Goal: Task Accomplishment & Management: Complete application form

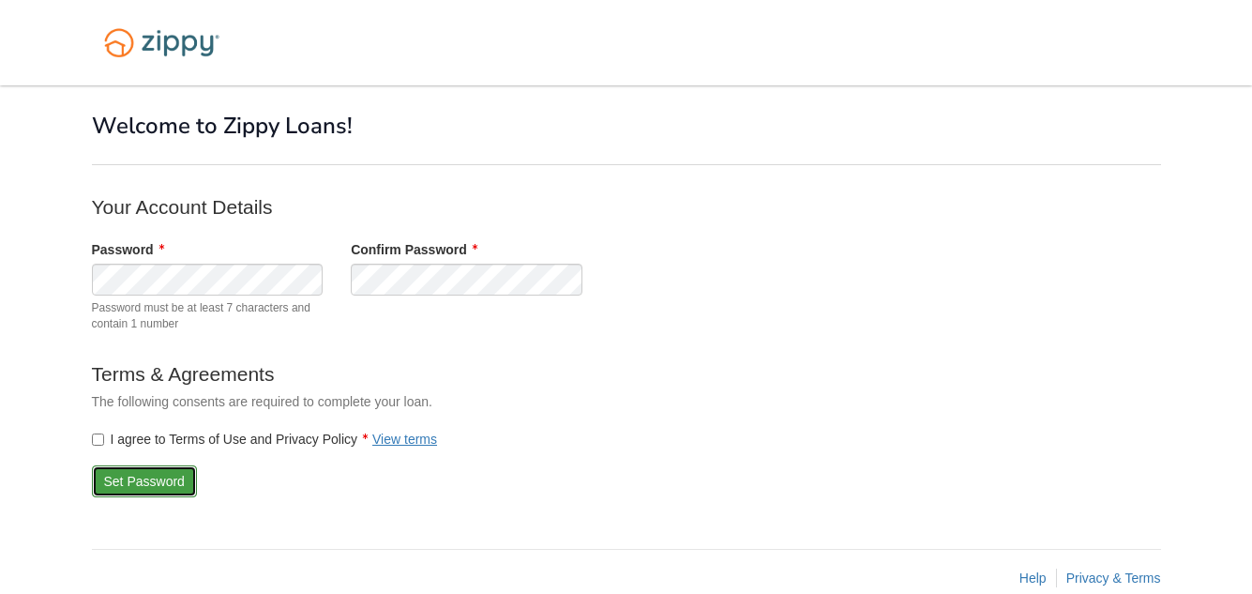
click at [116, 478] on button "Set Password" at bounding box center [144, 481] width 105 height 32
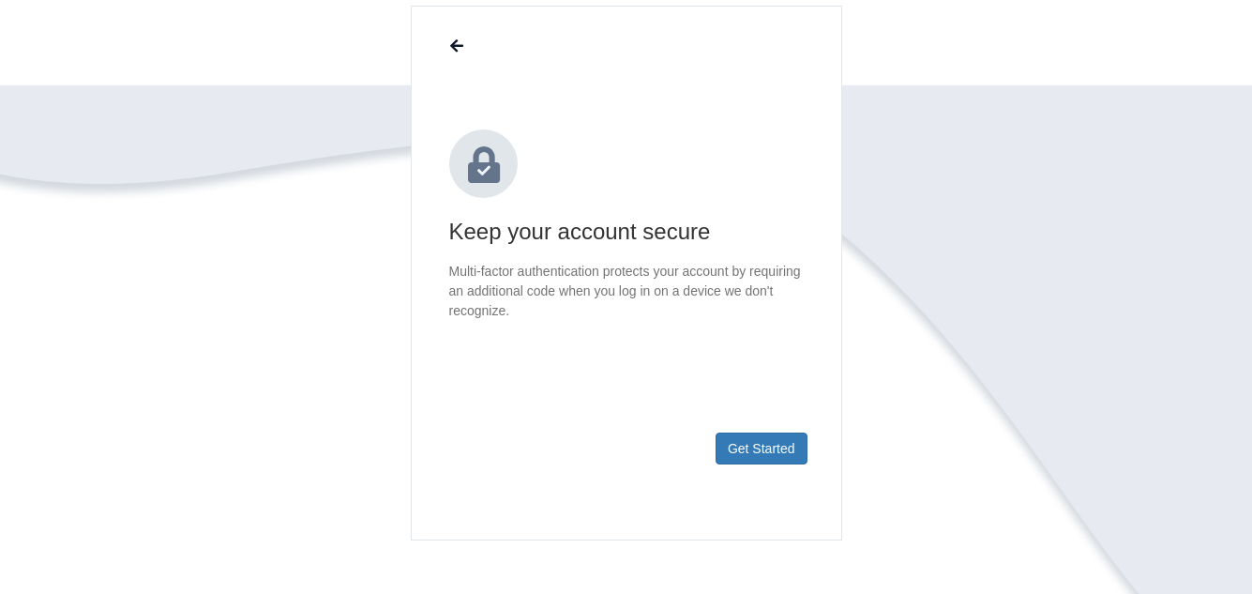
scroll to position [150, 0]
click at [747, 451] on button "Get Started" at bounding box center [762, 448] width 92 height 32
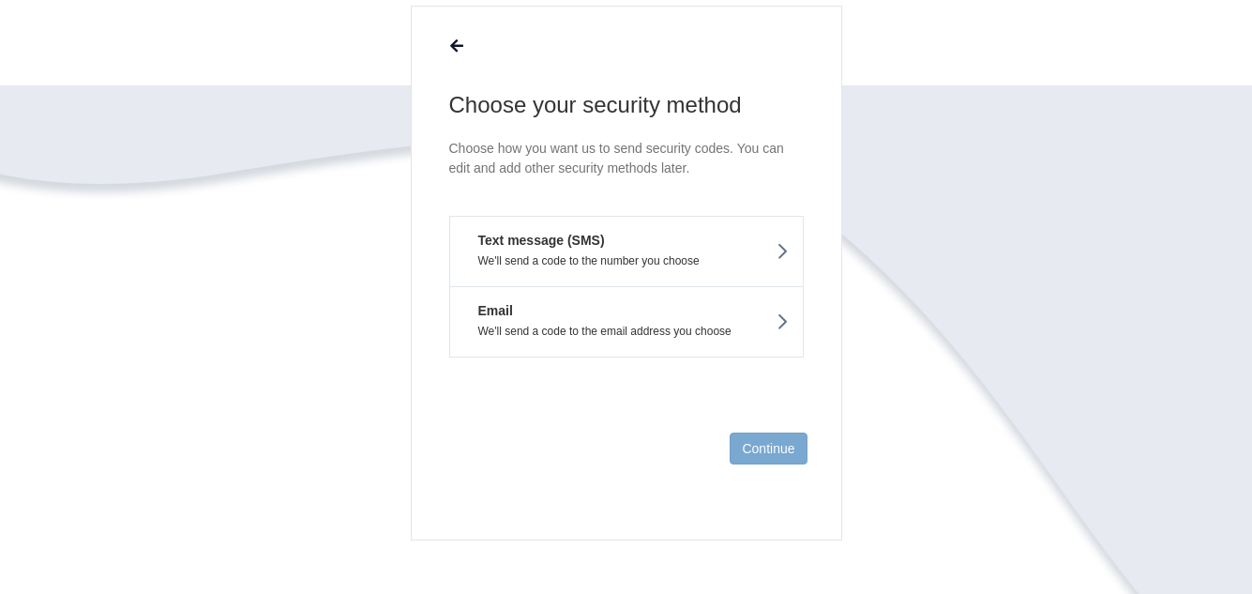
click at [781, 249] on icon at bounding box center [782, 251] width 13 height 21
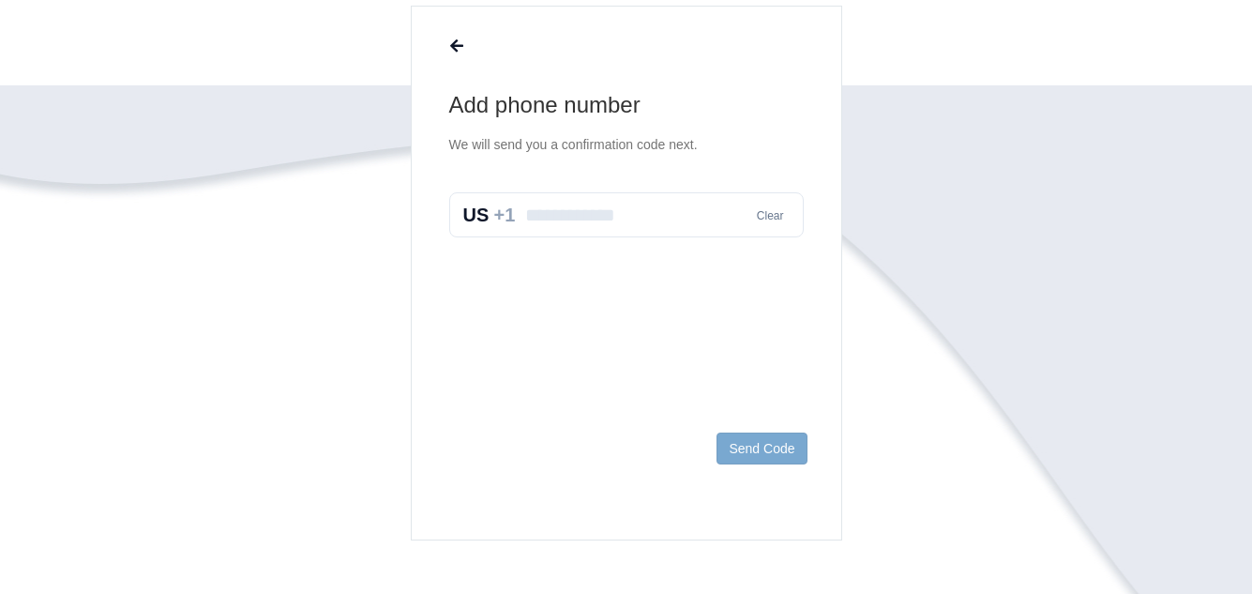
click at [687, 221] on input "text" at bounding box center [626, 214] width 355 height 45
type input "**********"
click at [780, 449] on button "Send Code" at bounding box center [762, 448] width 90 height 32
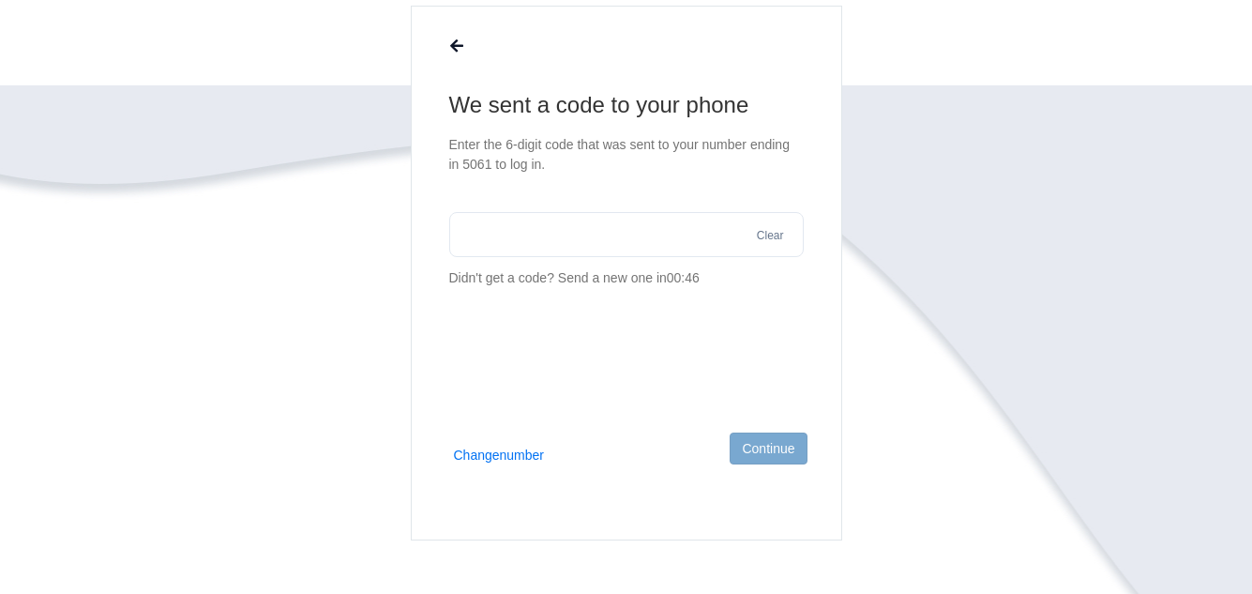
click at [578, 238] on input "text" at bounding box center [626, 234] width 355 height 45
type input "******"
click at [778, 442] on button "Continue" at bounding box center [768, 448] width 77 height 32
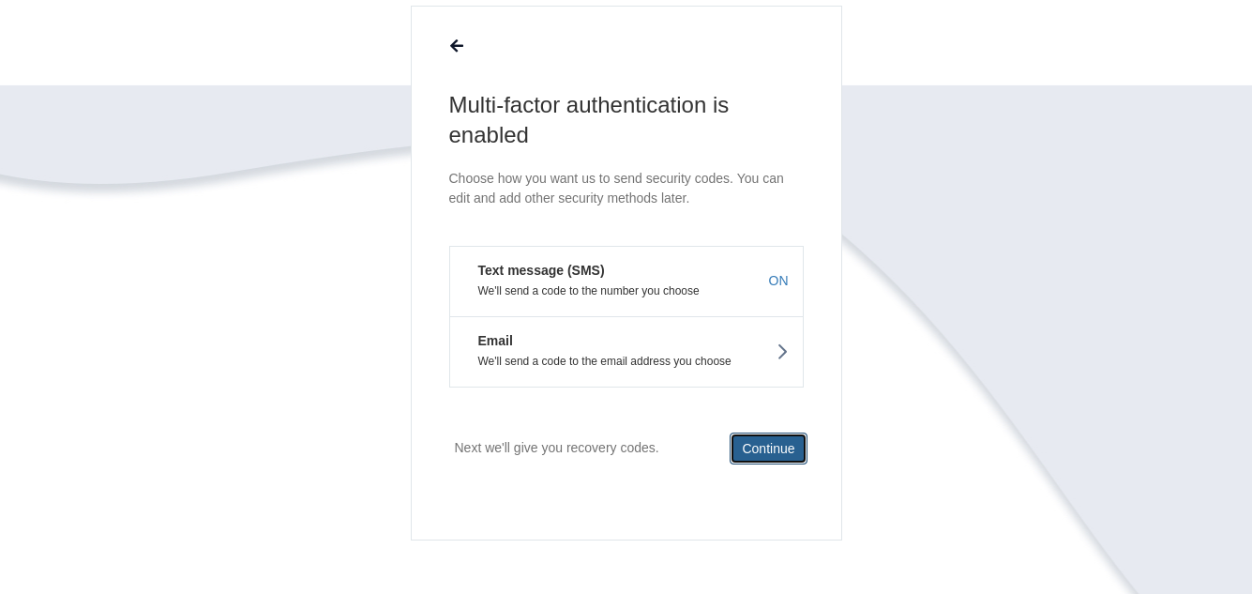
click at [762, 442] on button "Continue" at bounding box center [768, 448] width 77 height 32
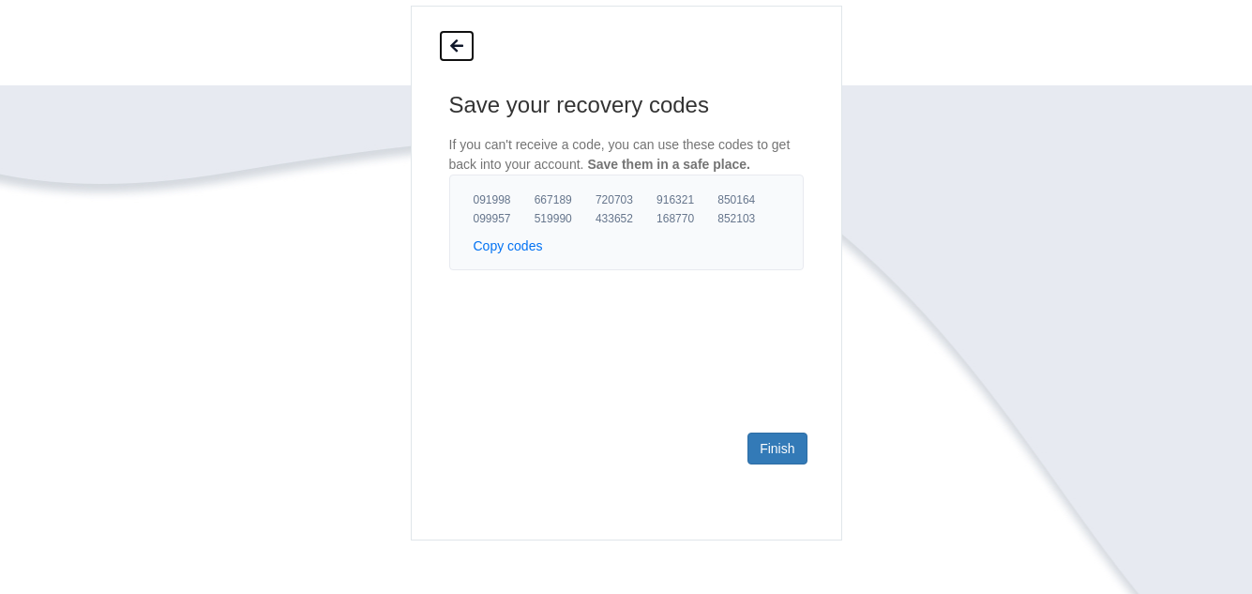
click at [451, 49] on icon at bounding box center [456, 46] width 13 height 15
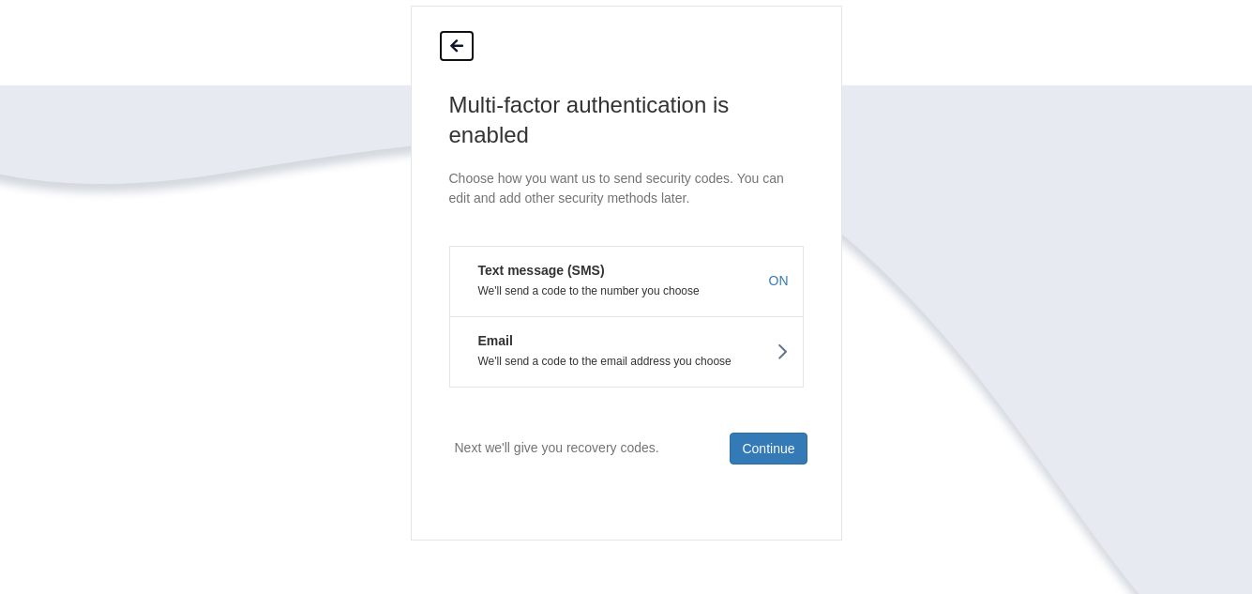
click at [451, 49] on icon at bounding box center [456, 46] width 13 height 15
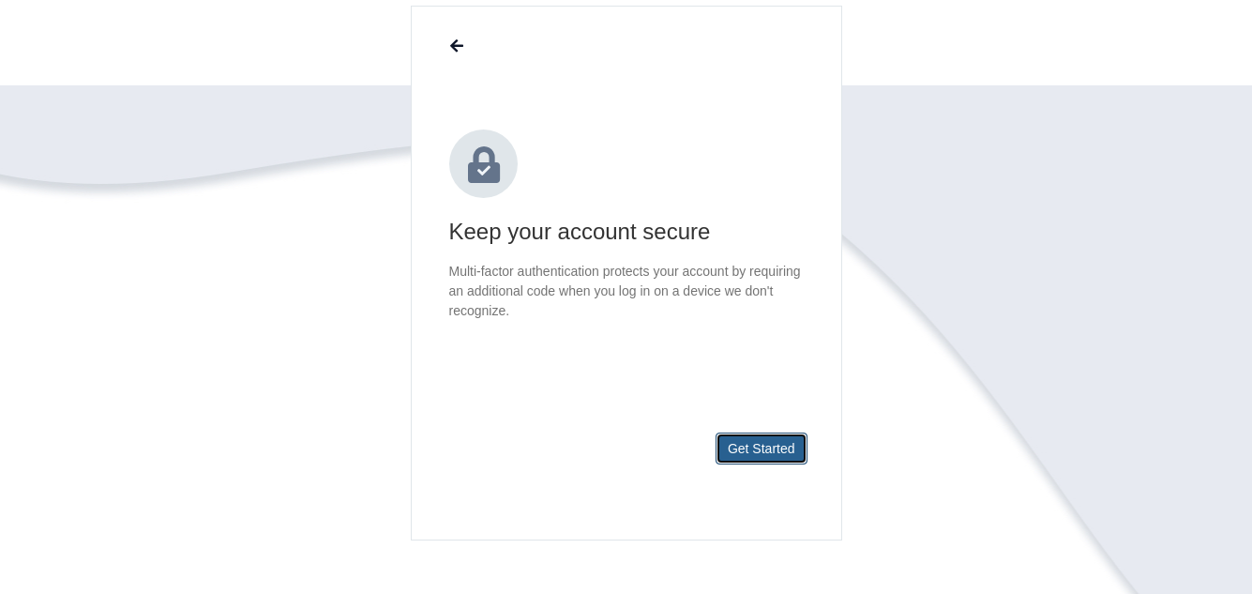
click at [762, 450] on button "Get Started" at bounding box center [762, 448] width 92 height 32
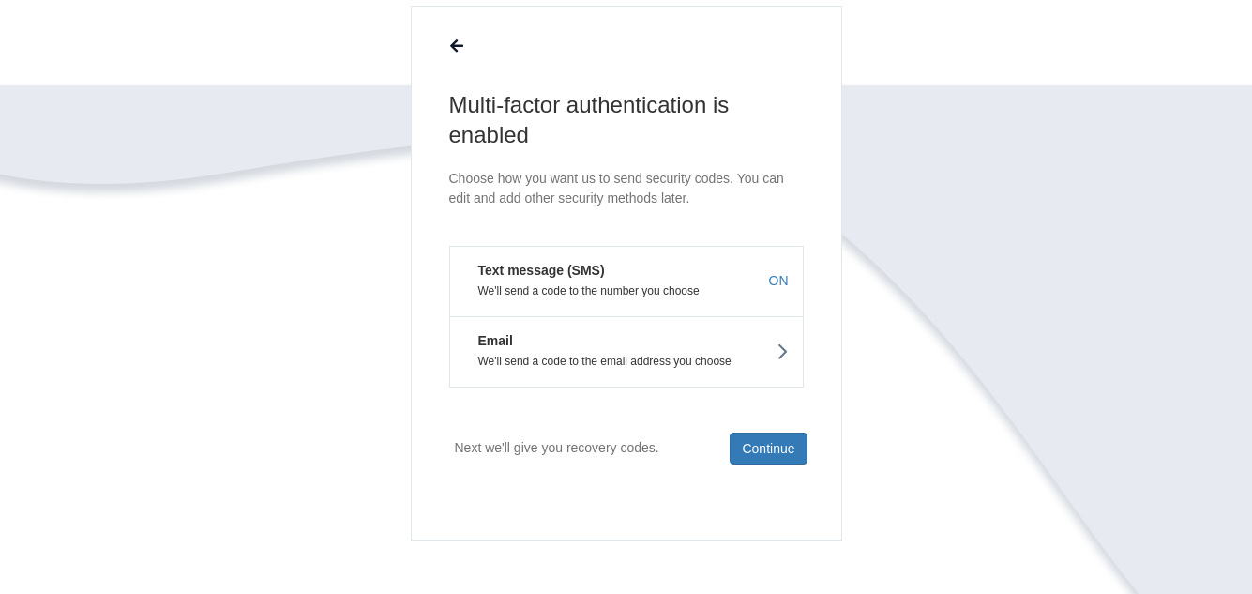
click at [607, 281] on button "Text message (SMS) We'll send a code to the number you choose ON" at bounding box center [626, 281] width 355 height 70
click at [782, 442] on button "Continue" at bounding box center [768, 448] width 77 height 32
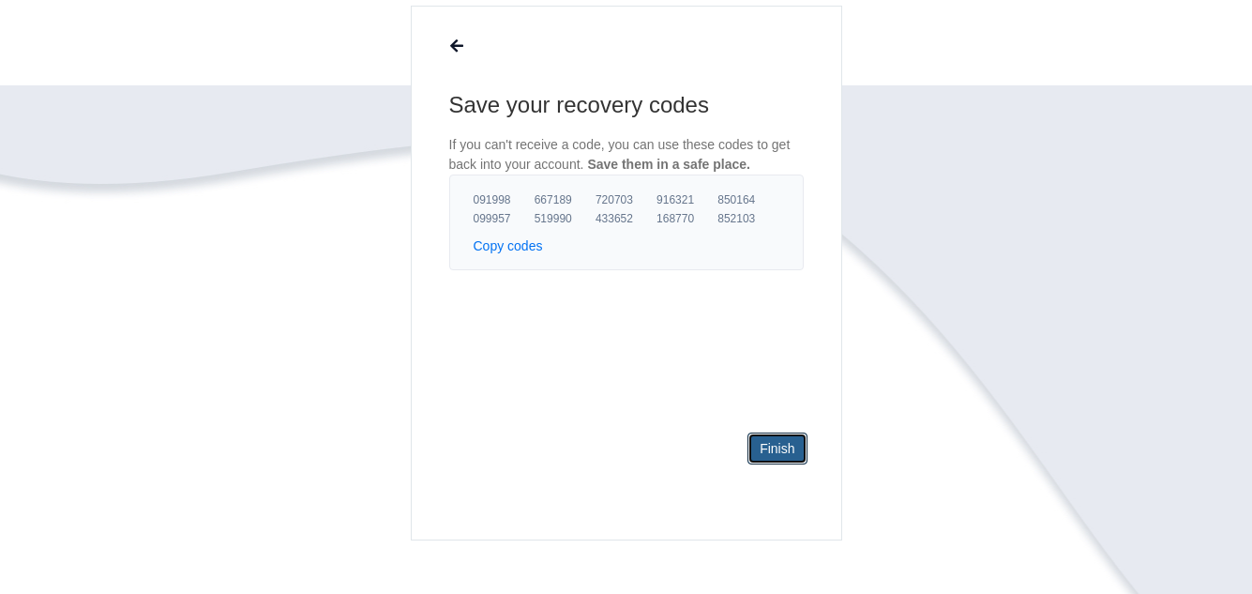
click at [782, 442] on link "Finish" at bounding box center [776, 448] width 59 height 32
